Goal: Find specific page/section: Find specific page/section

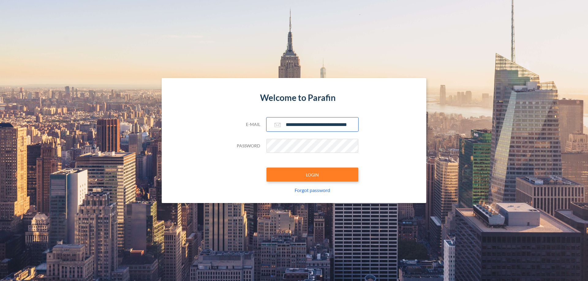
type input "**********"
click at [312, 175] on button "LOGIN" at bounding box center [312, 175] width 92 height 14
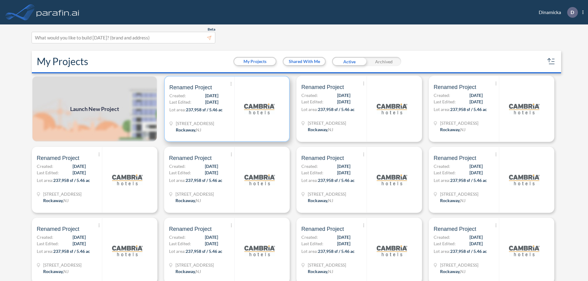
scroll to position [2, 0]
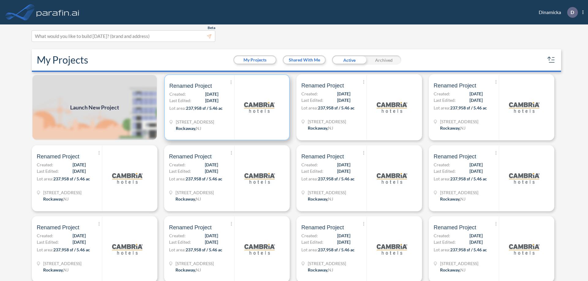
click at [226, 107] on p "Lot area: 237,958 sf / 5.46 ac" at bounding box center [201, 109] width 65 height 9
